Goal: Information Seeking & Learning: Learn about a topic

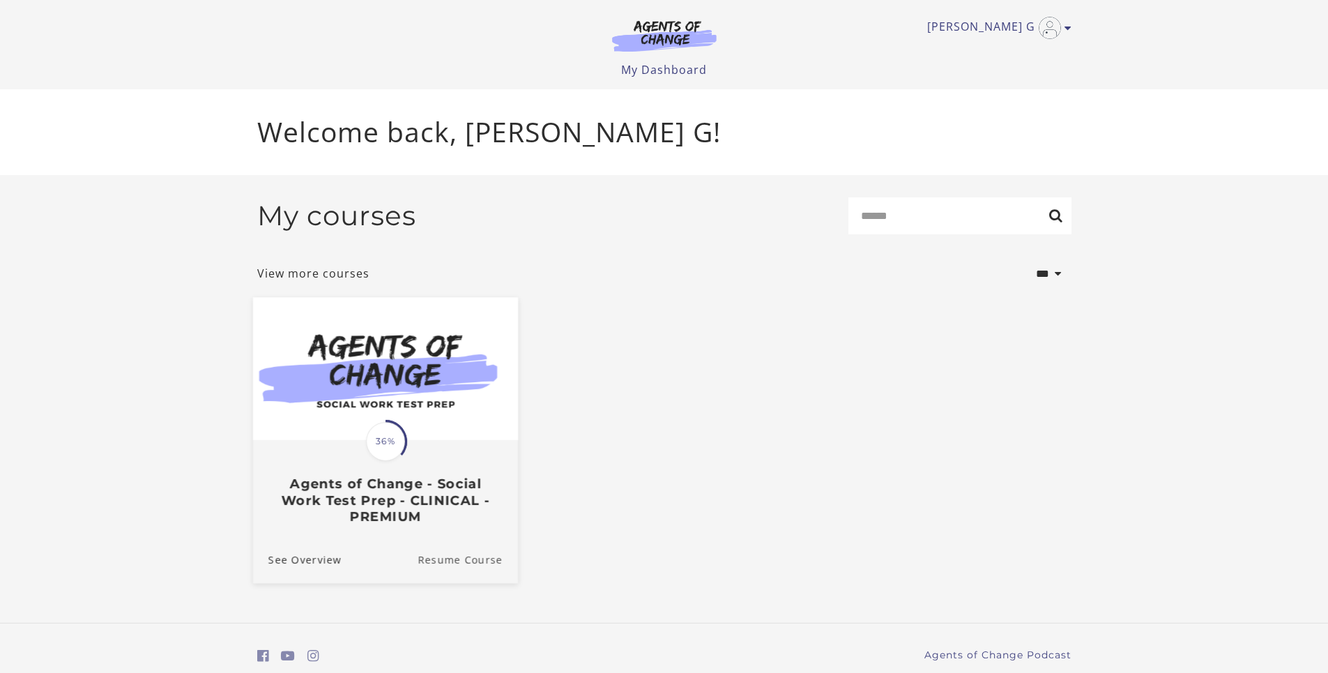
click at [447, 562] on link "Resume Course" at bounding box center [468, 558] width 100 height 47
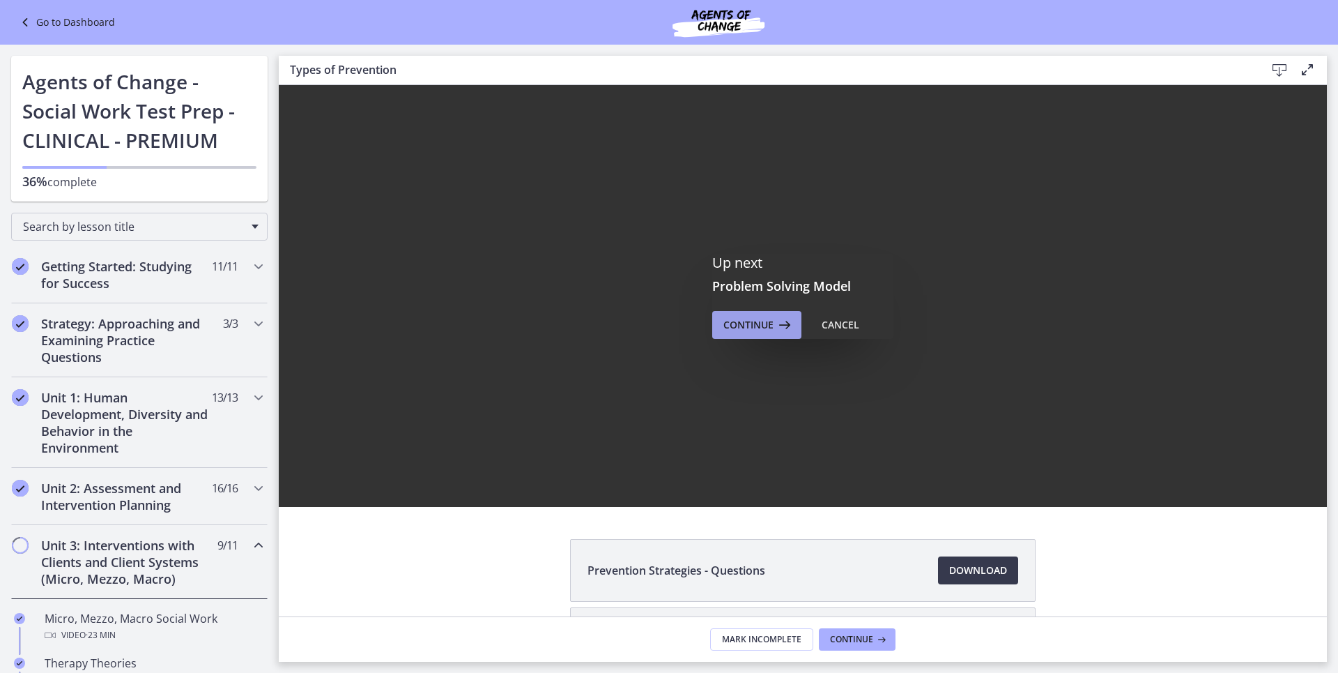
click at [742, 335] on button "Continue" at bounding box center [756, 325] width 89 height 28
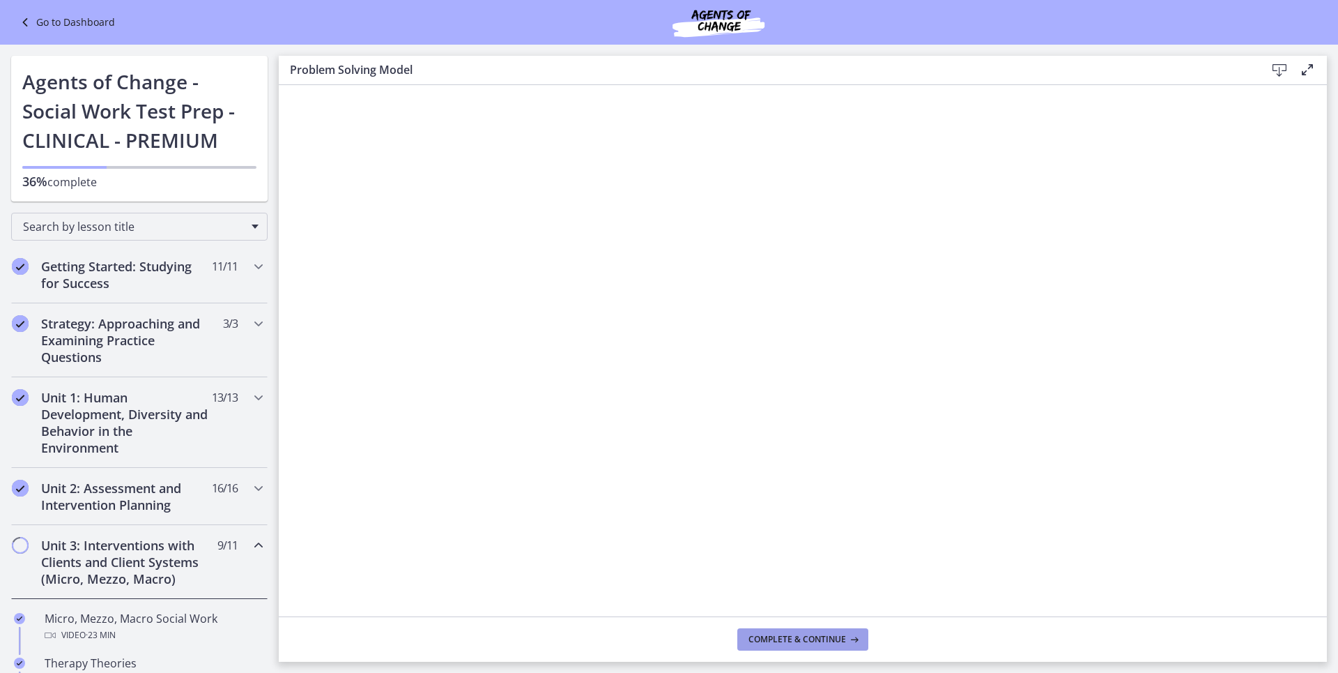
click at [836, 642] on span "Complete & continue" at bounding box center [798, 639] width 98 height 11
click at [812, 640] on span "Complete & continue" at bounding box center [798, 639] width 98 height 11
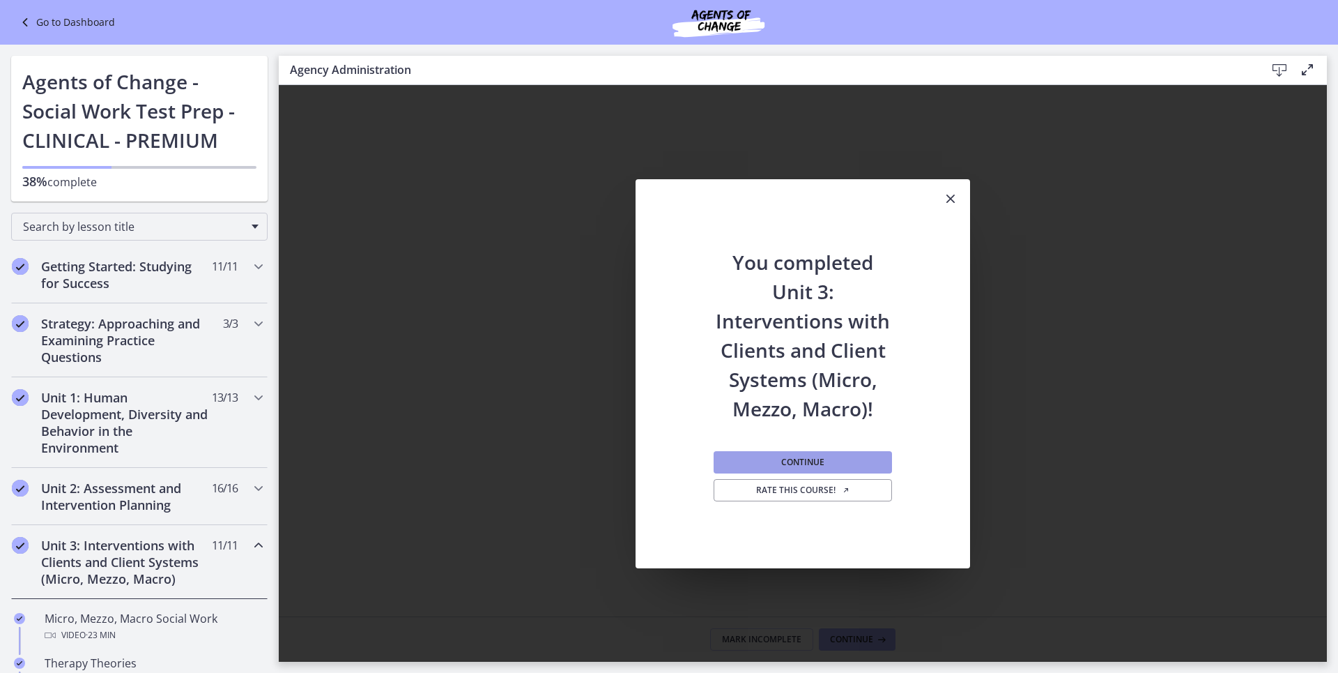
click at [792, 466] on span "Continue" at bounding box center [802, 462] width 43 height 11
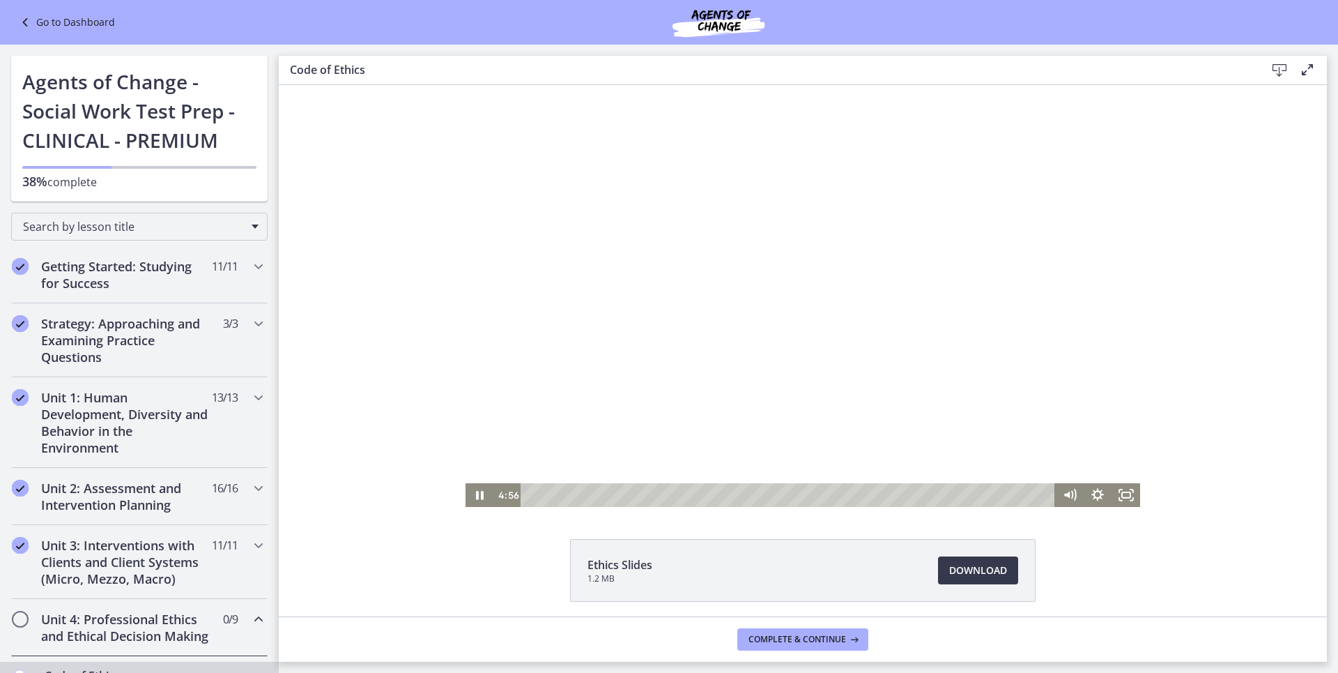
click at [700, 303] on div at bounding box center [803, 296] width 675 height 422
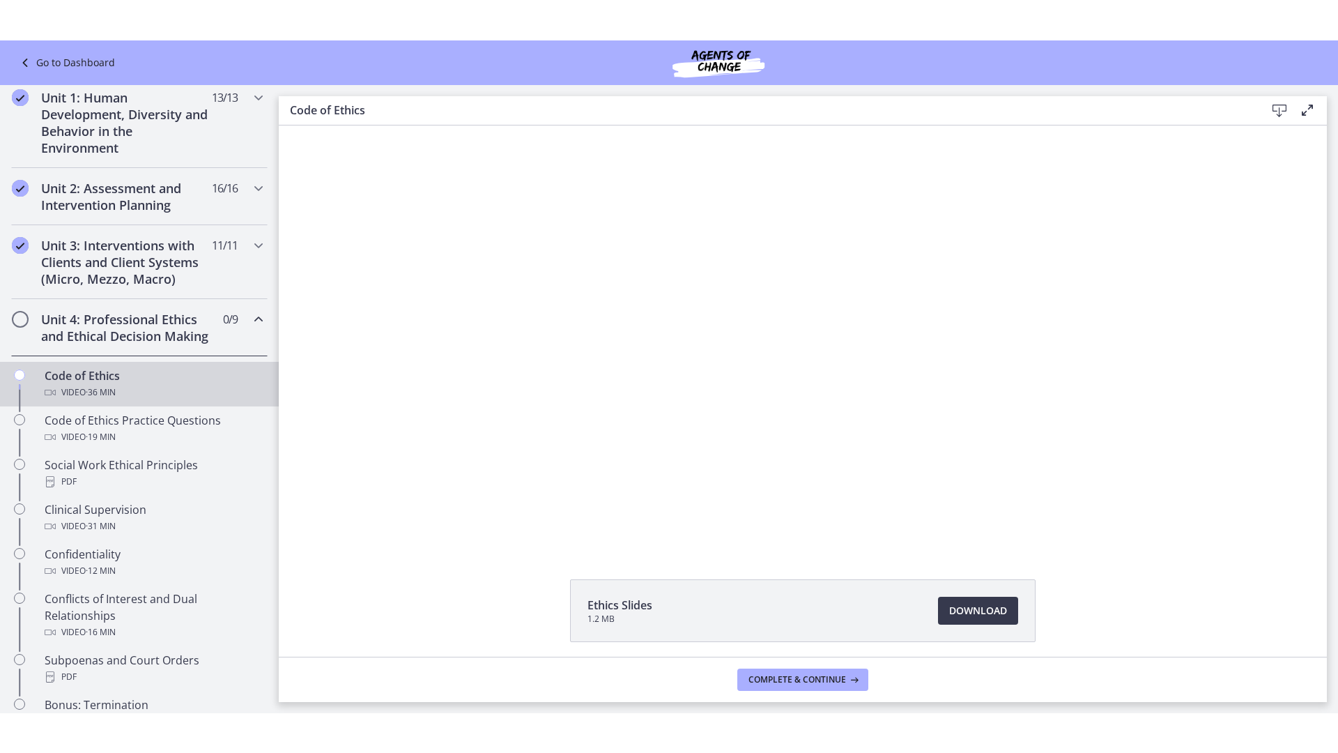
scroll to position [375, 0]
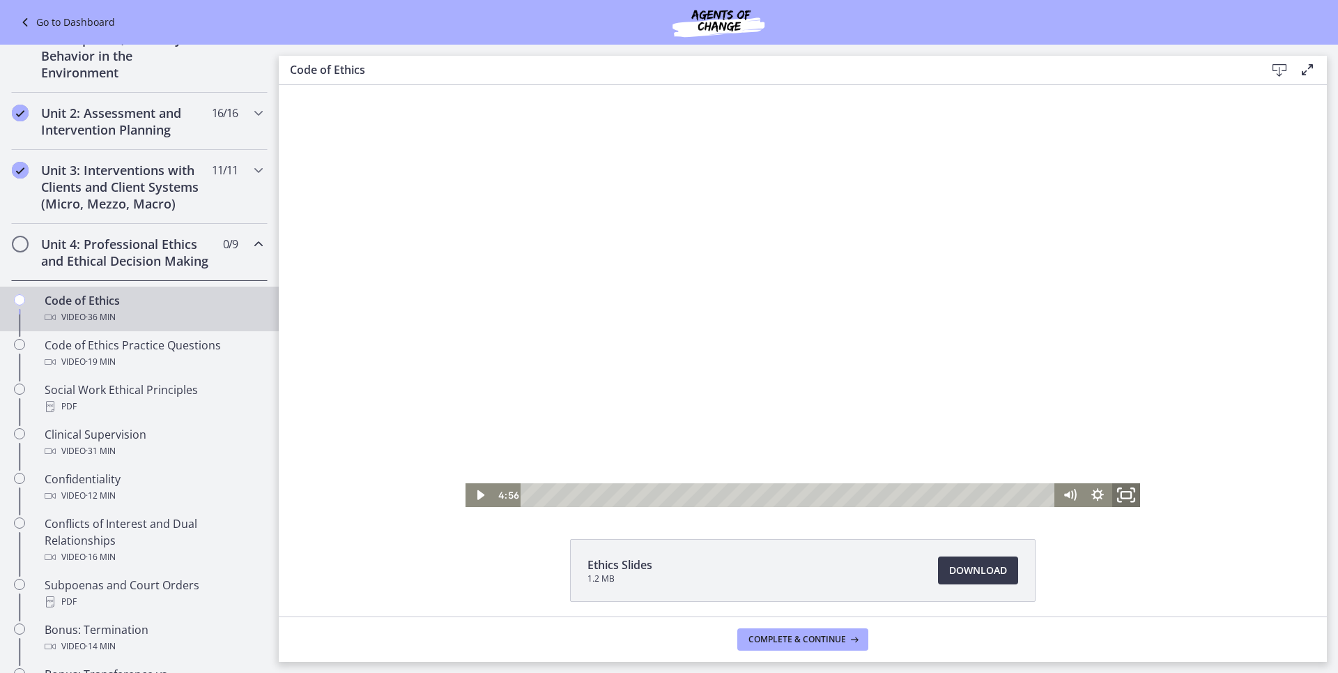
click at [1120, 493] on icon "Fullscreen" at bounding box center [1126, 495] width 33 height 29
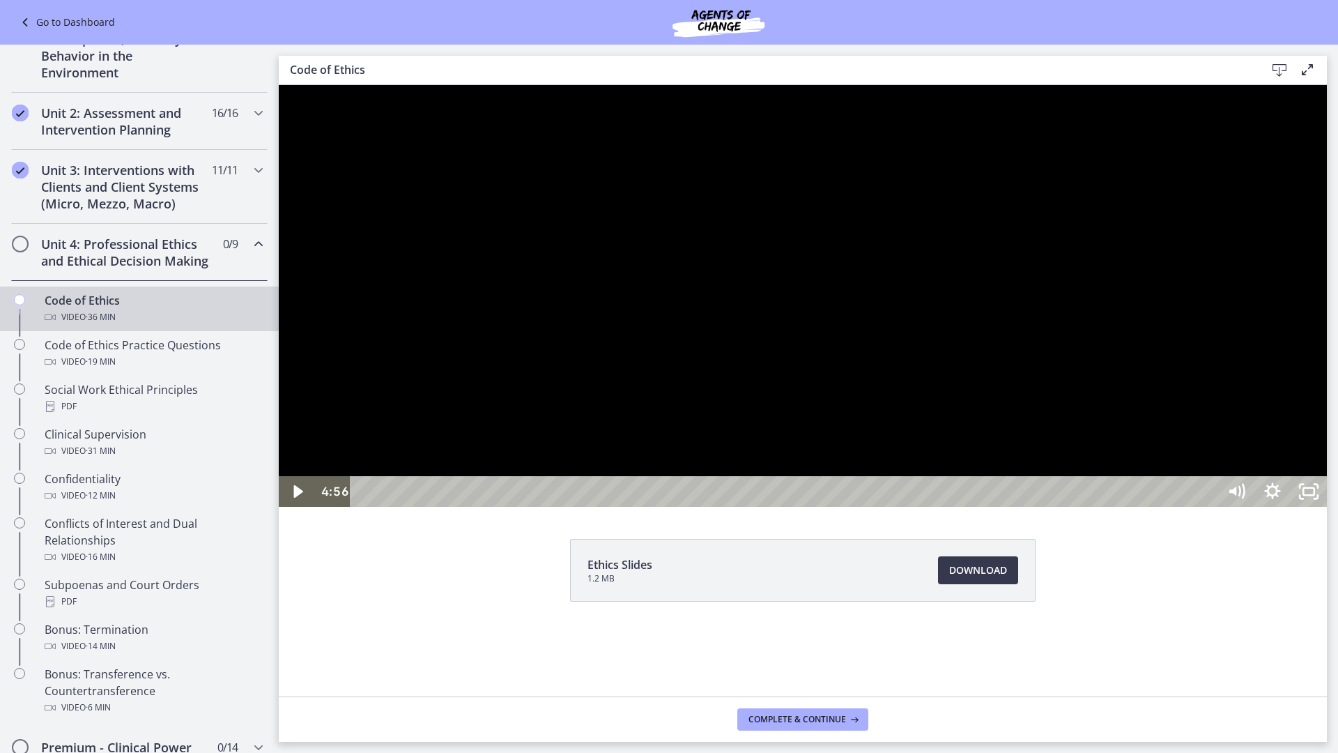
click at [1180, 507] on div at bounding box center [803, 296] width 1048 height 422
click at [838, 397] on div at bounding box center [803, 296] width 1048 height 422
click at [967, 452] on div at bounding box center [803, 296] width 1048 height 422
click at [806, 401] on div at bounding box center [803, 296] width 1048 height 422
click at [878, 420] on div at bounding box center [803, 296] width 1048 height 422
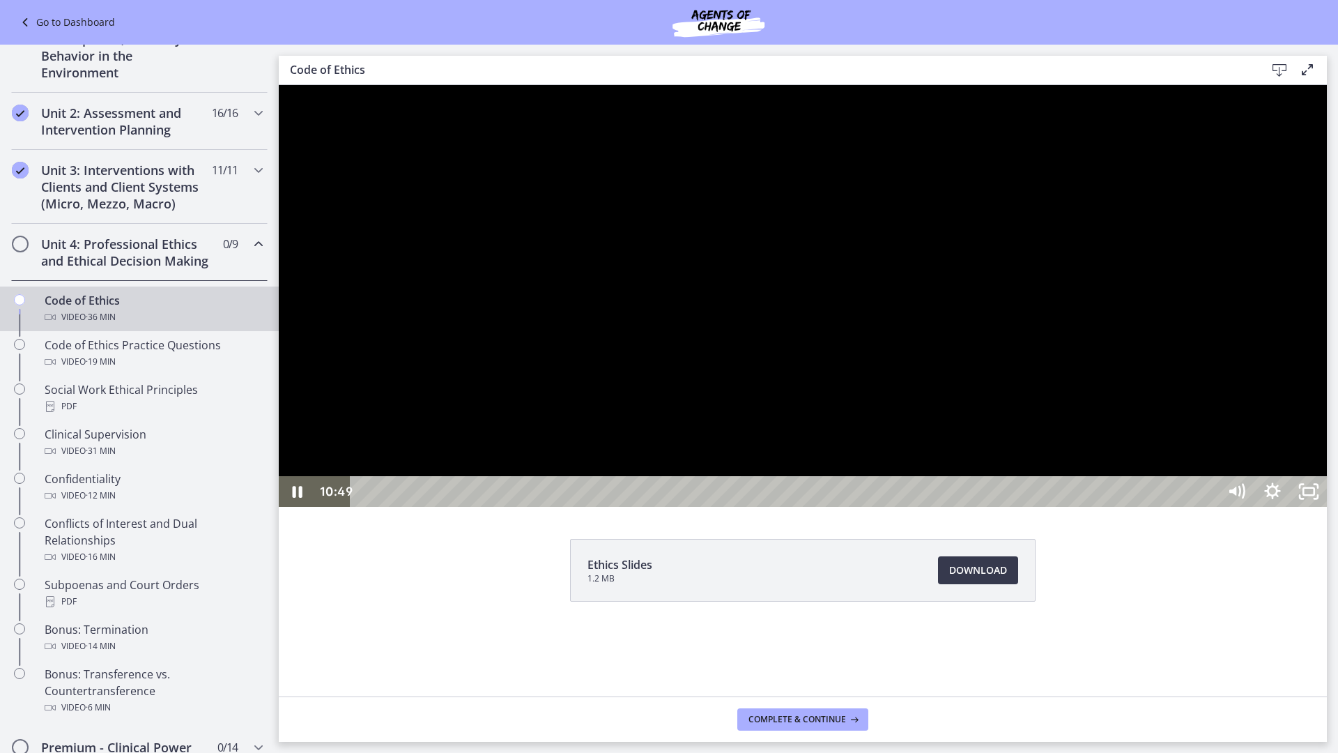
click at [972, 507] on div at bounding box center [803, 296] width 1048 height 422
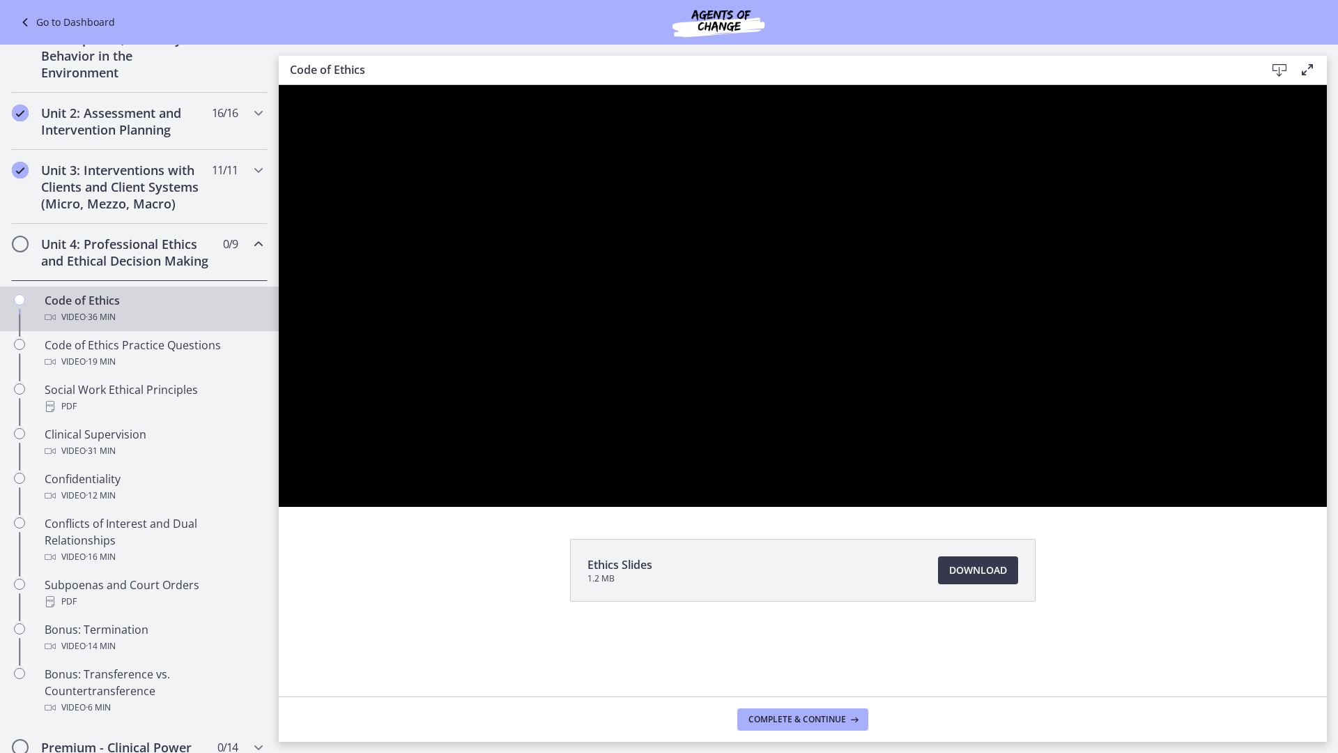
click at [972, 507] on div at bounding box center [803, 296] width 1048 height 422
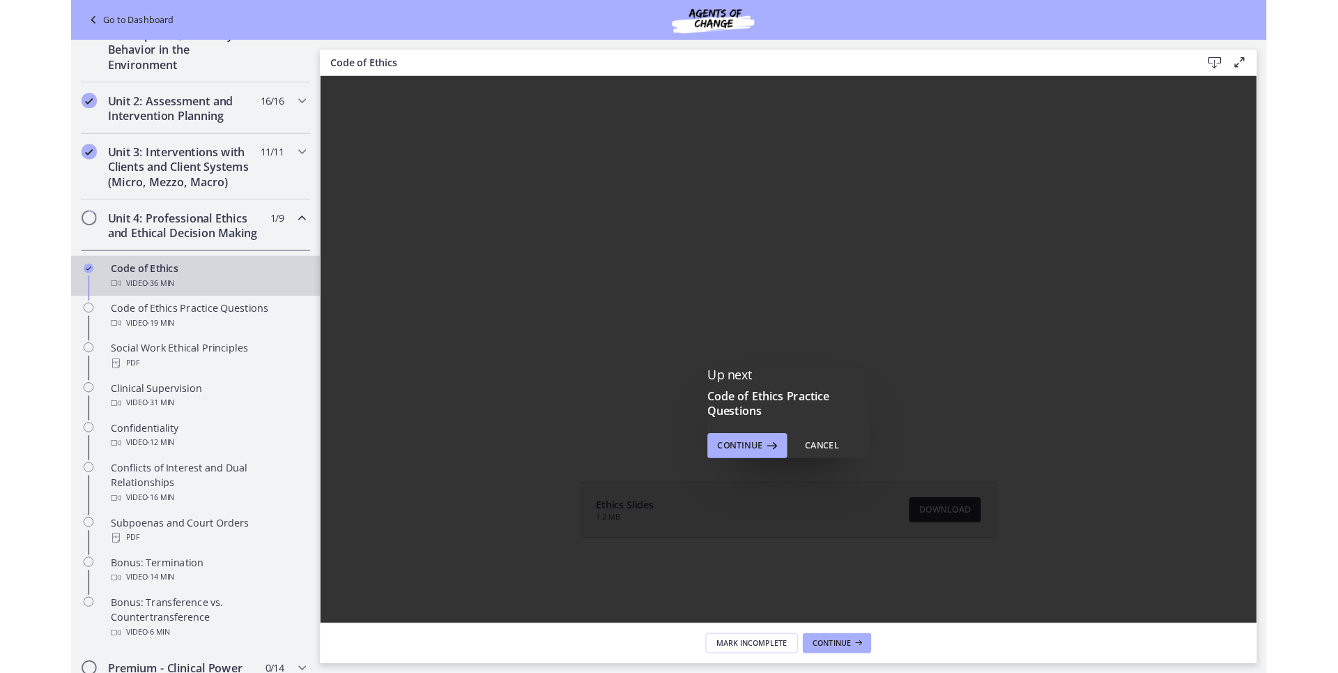
scroll to position [0, 0]
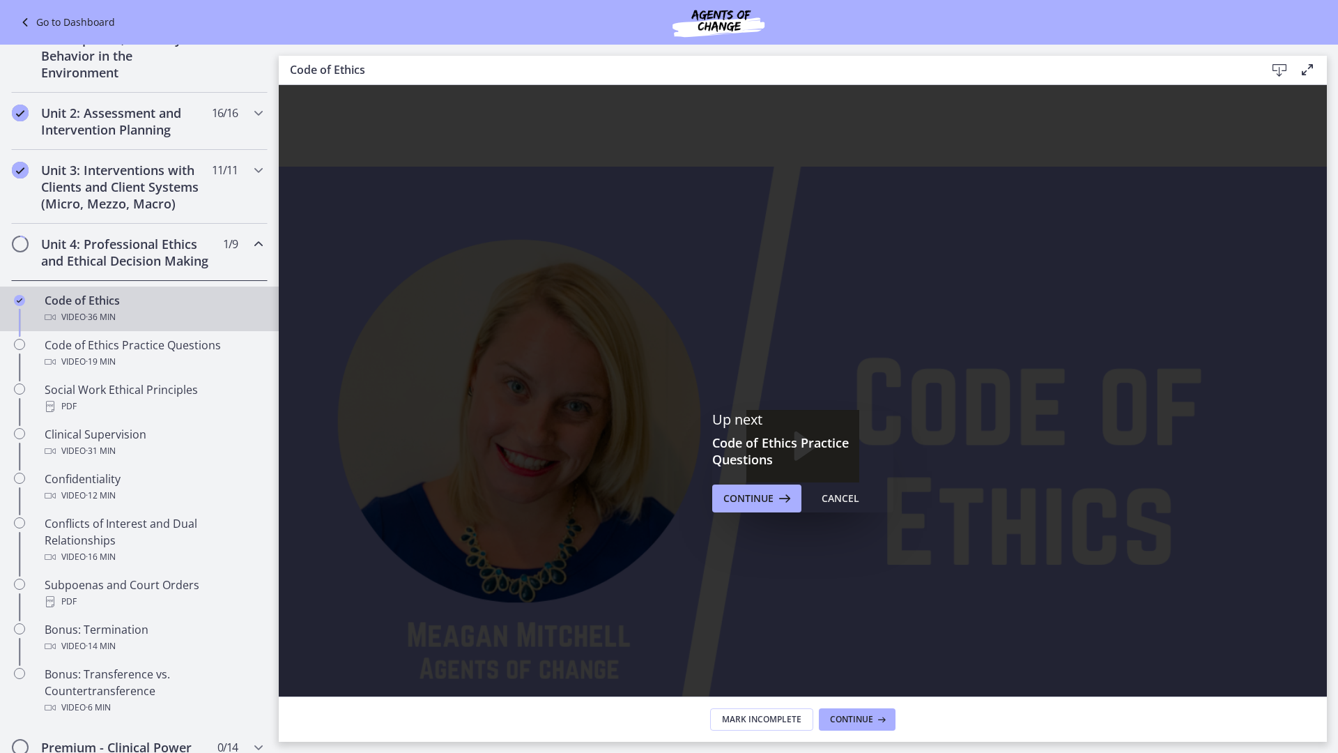
click at [817, 441] on icon "Play Video: cbe64g9t4o1cl02sihb0.mp4" at bounding box center [806, 445] width 22 height 29
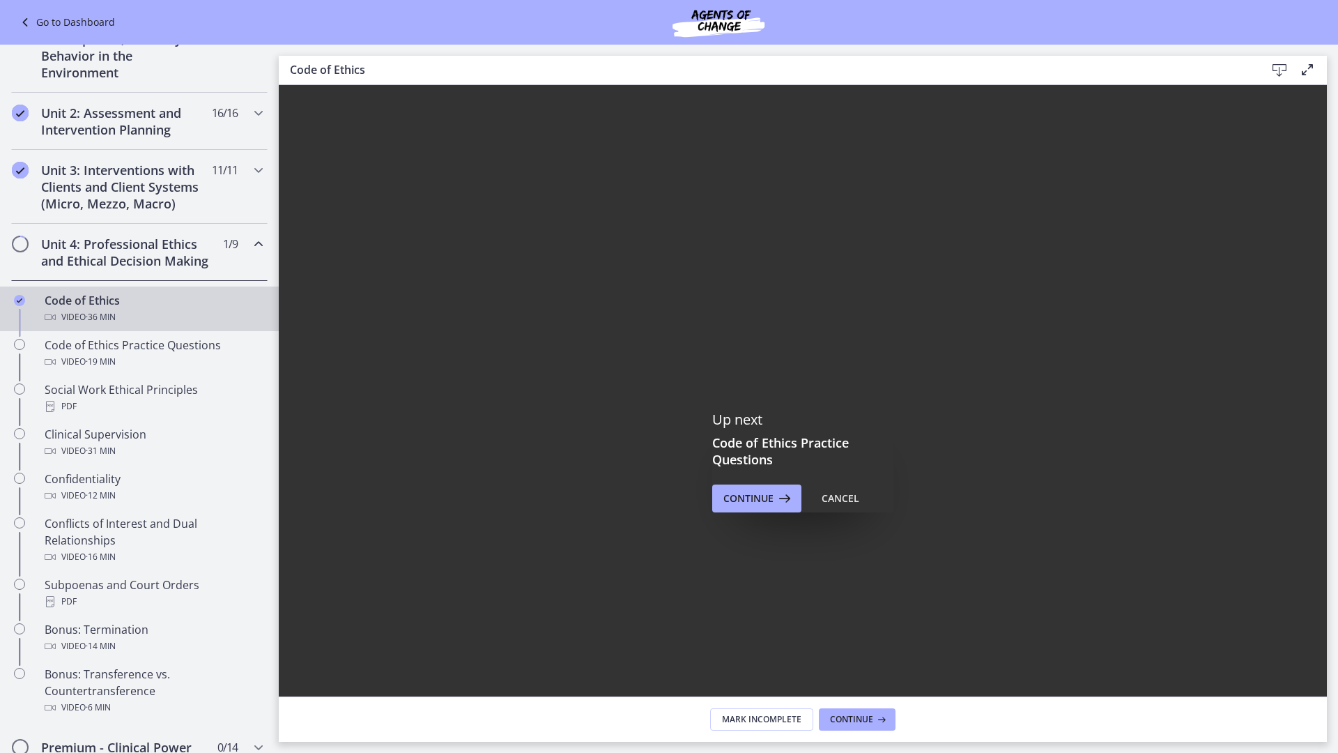
click at [1327, 478] on div at bounding box center [803, 461] width 1048 height 753
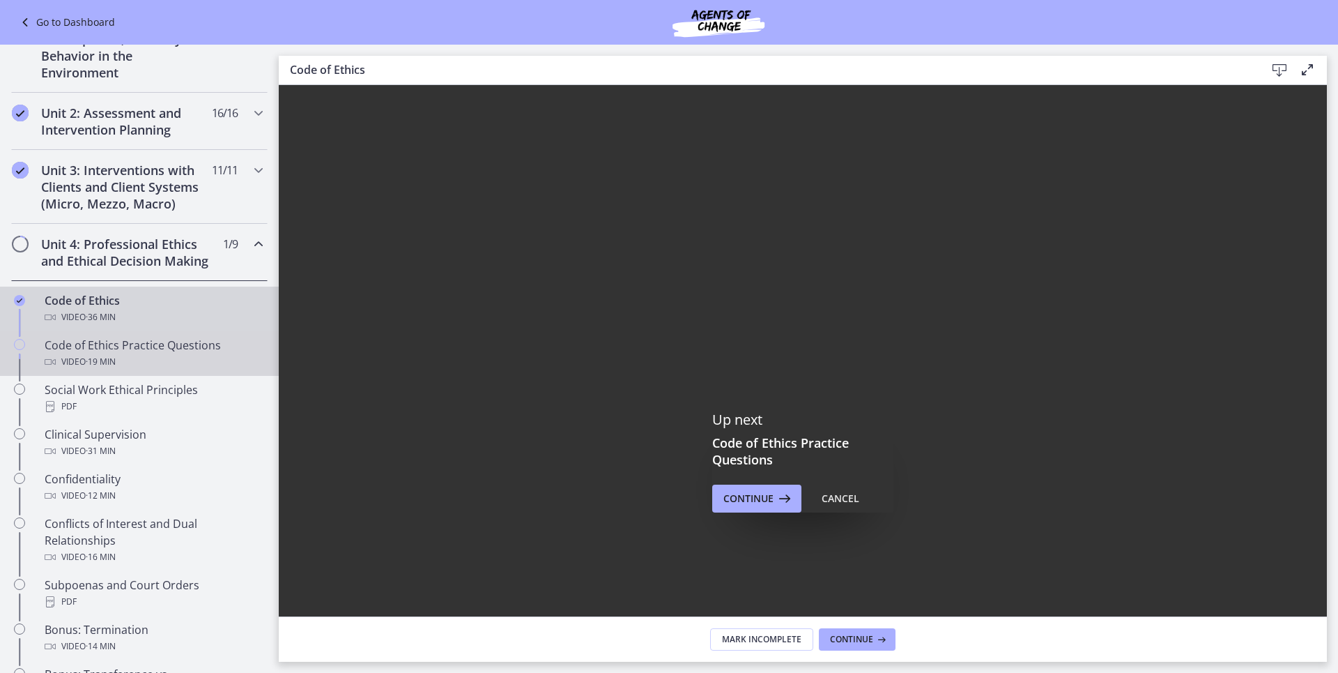
click at [107, 368] on div "Code of Ethics Practice Questions Video · 19 min" at bounding box center [153, 353] width 217 height 33
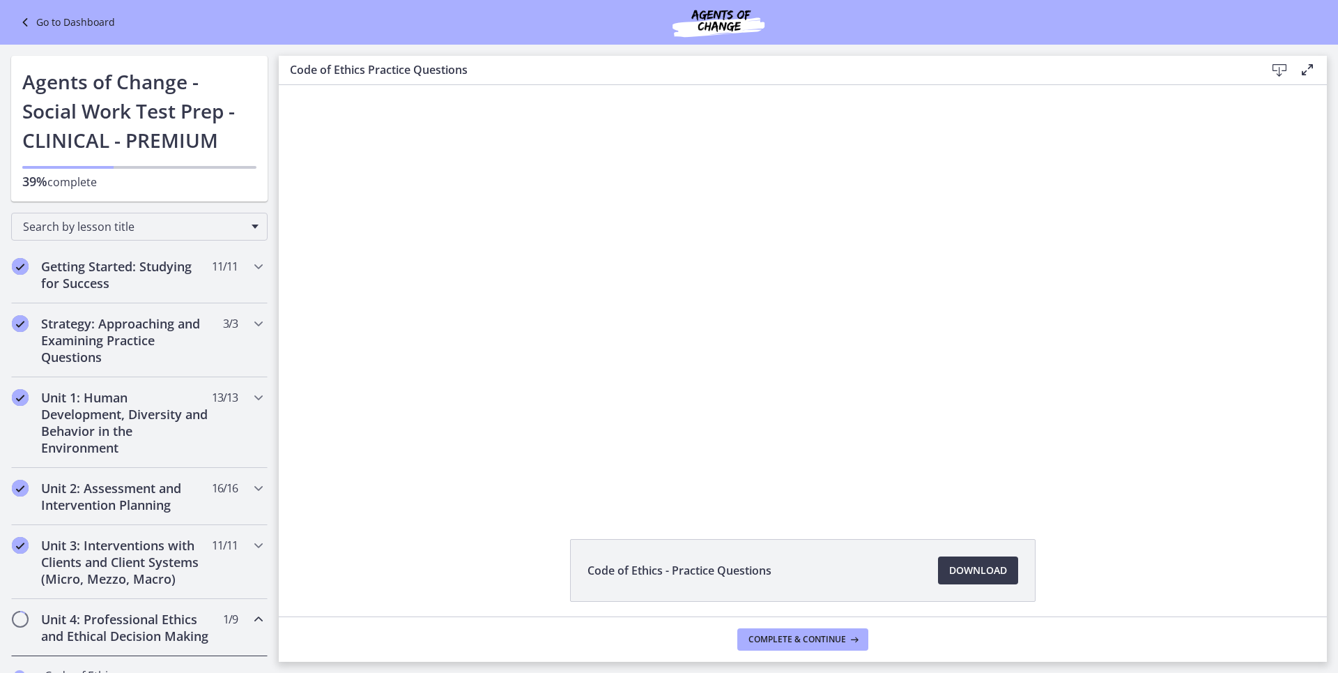
scroll to position [375, 0]
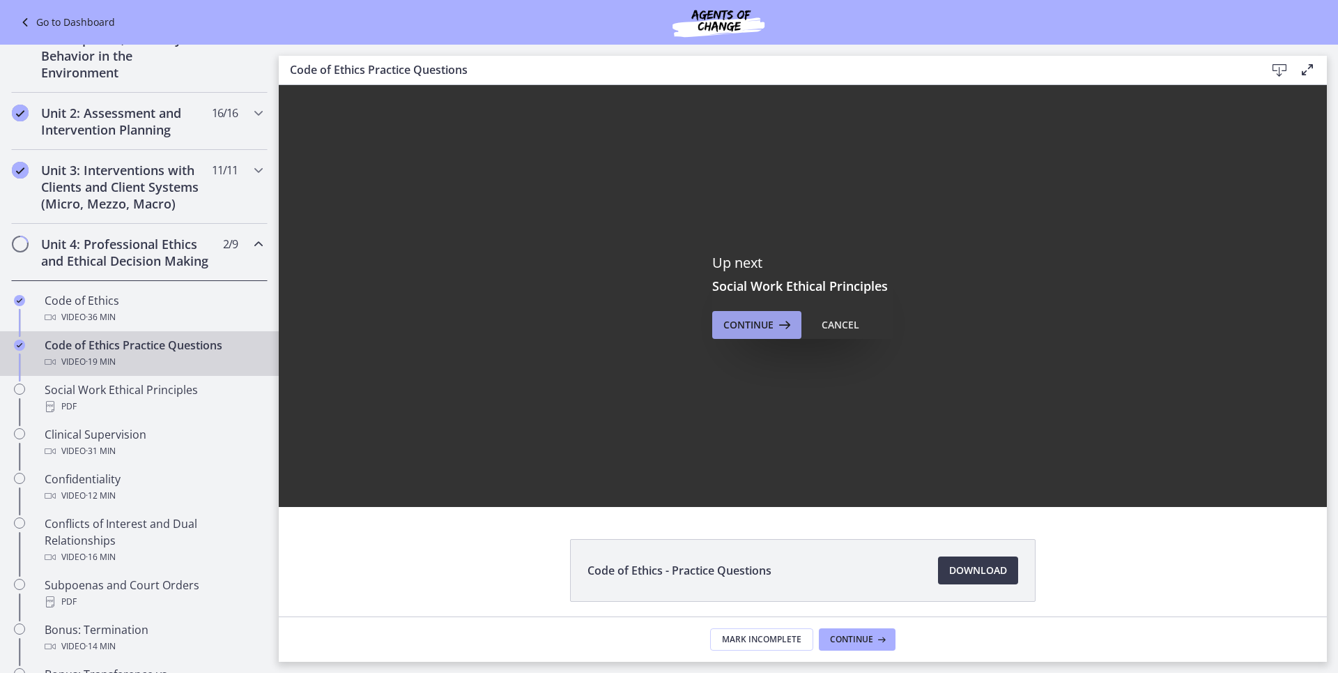
click at [752, 320] on span "Continue" at bounding box center [748, 324] width 50 height 17
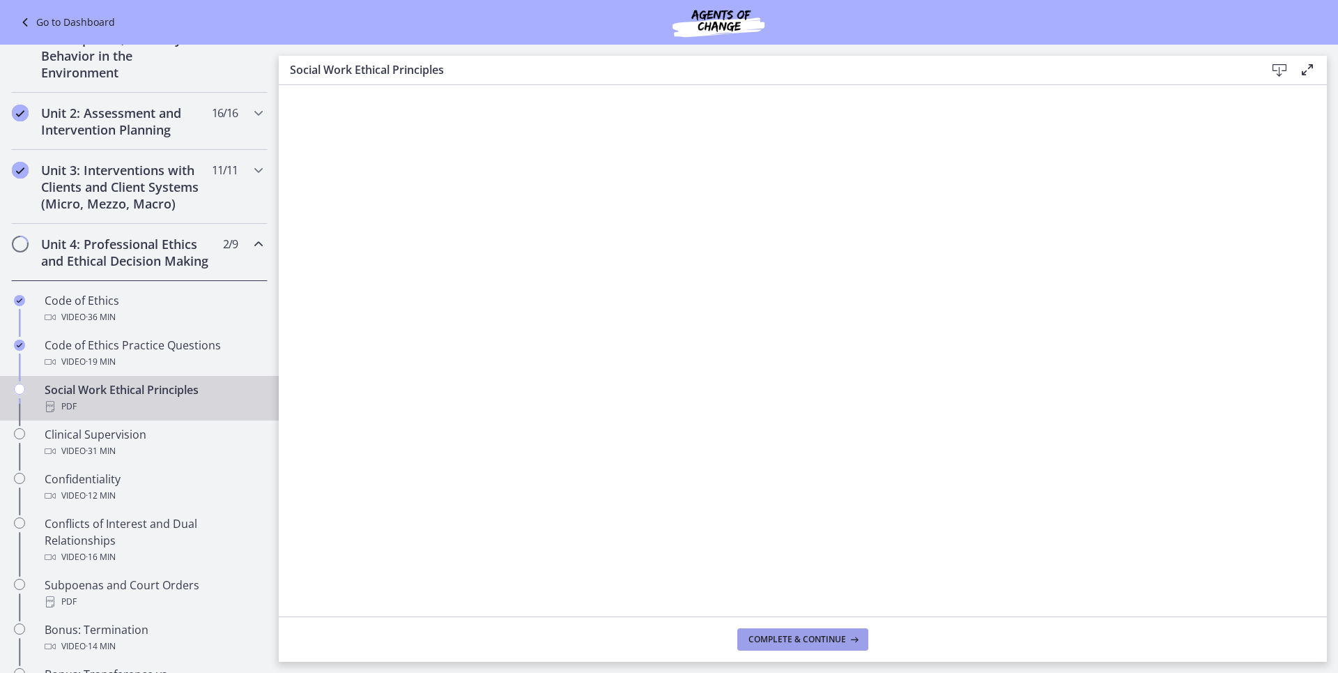
click at [799, 644] on span "Complete & continue" at bounding box center [798, 639] width 98 height 11
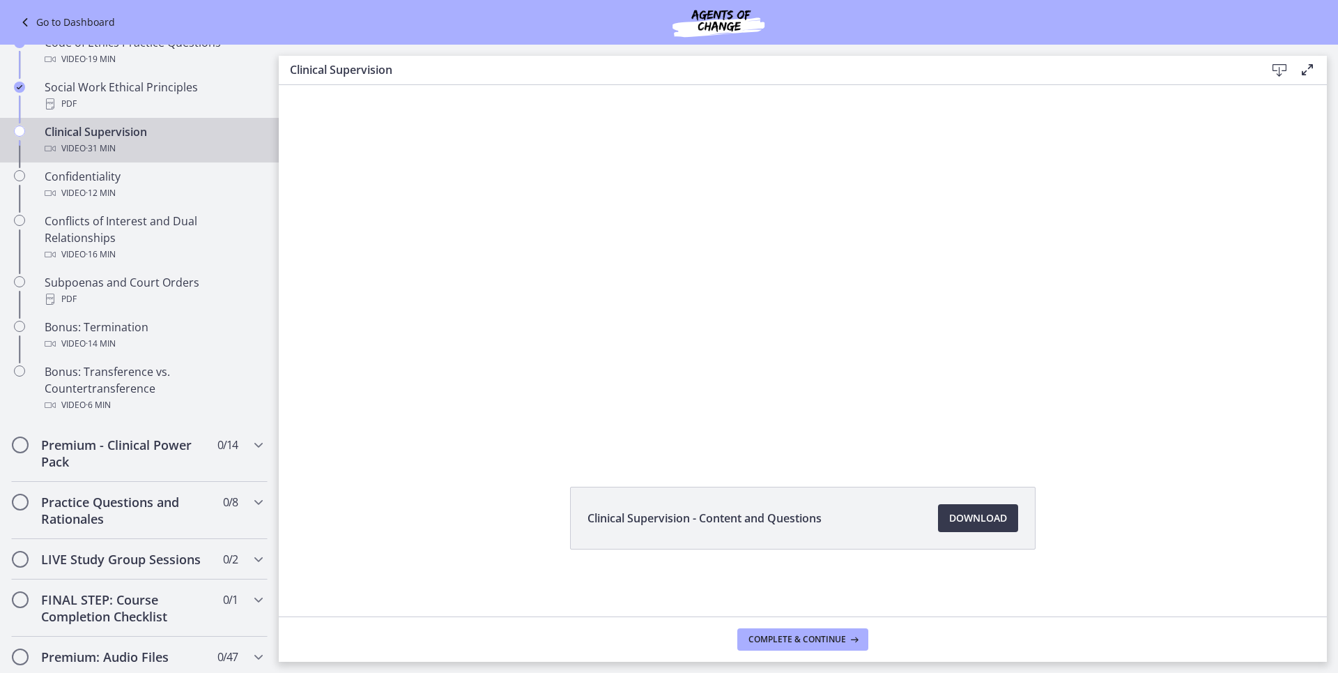
scroll to position [612, 0]
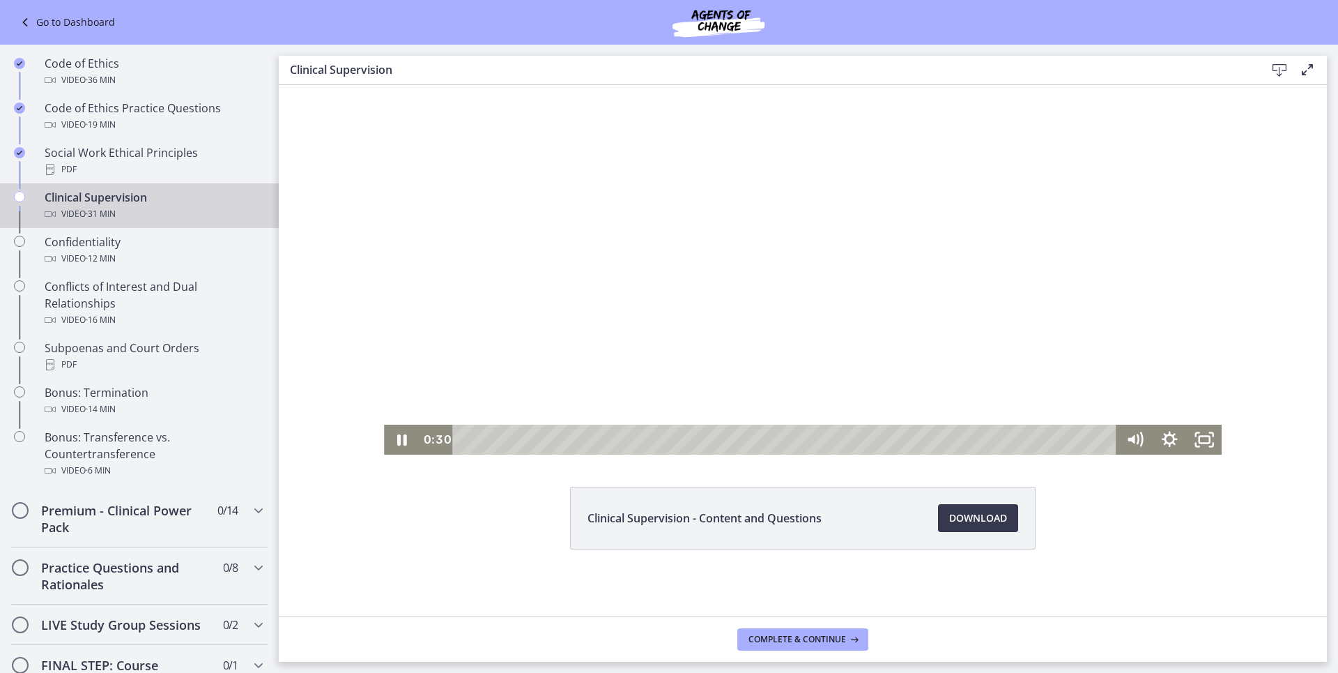
click at [733, 208] on div at bounding box center [803, 244] width 838 height 422
click at [736, 304] on div at bounding box center [803, 244] width 838 height 422
click at [1232, 466] on div "Clinical Supervision - Content and Questions Download Opens in a new window" at bounding box center [803, 298] width 1048 height 531
click at [845, 217] on div at bounding box center [803, 244] width 838 height 422
